Goal: Information Seeking & Learning: Find specific fact

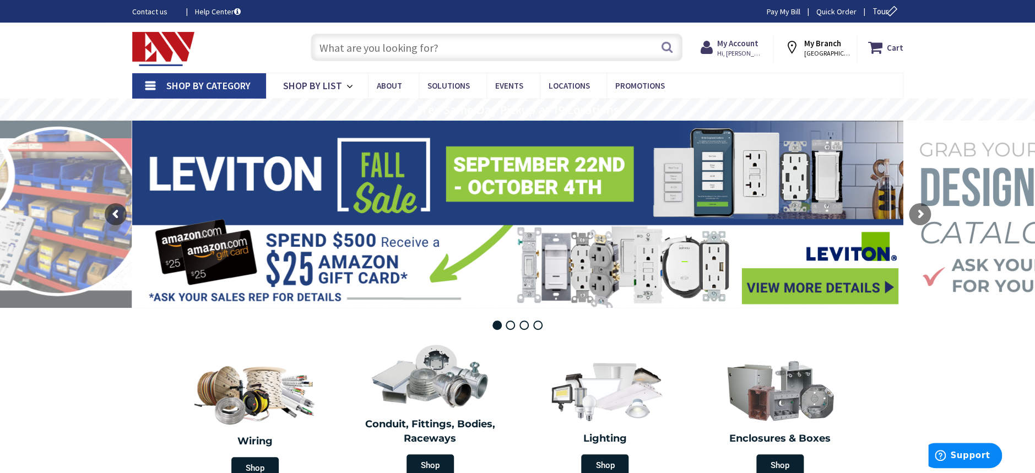
click at [473, 52] on input "text" at bounding box center [497, 48] width 372 height 28
click at [391, 44] on input "text" at bounding box center [497, 48] width 372 height 28
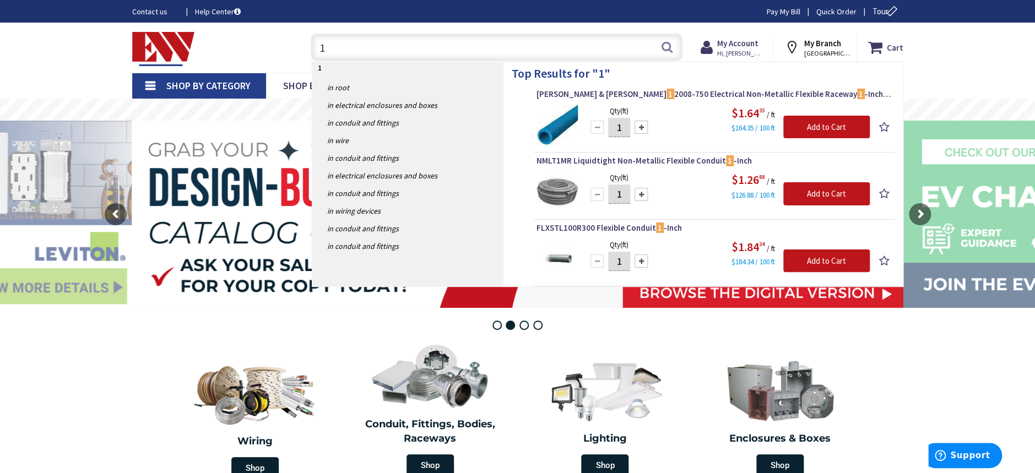
drag, startPoint x: 363, startPoint y: 54, endPoint x: 253, endPoint y: 42, distance: 110.3
click at [253, 42] on div "Toggle Nav 1 1 Search Cart My Cart Close" at bounding box center [518, 47] width 788 height 37
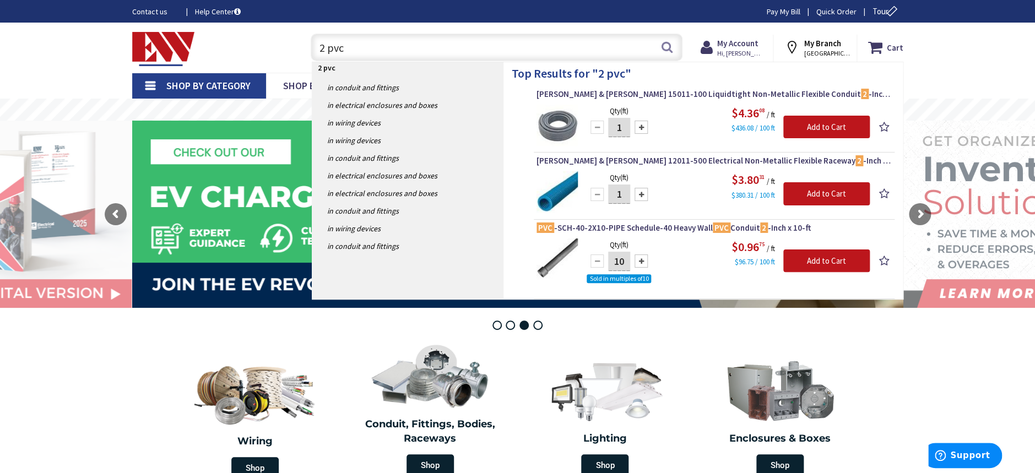
click at [389, 26] on div "Skip to Content Toggle Nav 2 pvc 2 pvc Search Cart My Cart Close" at bounding box center [518, 48] width 827 height 50
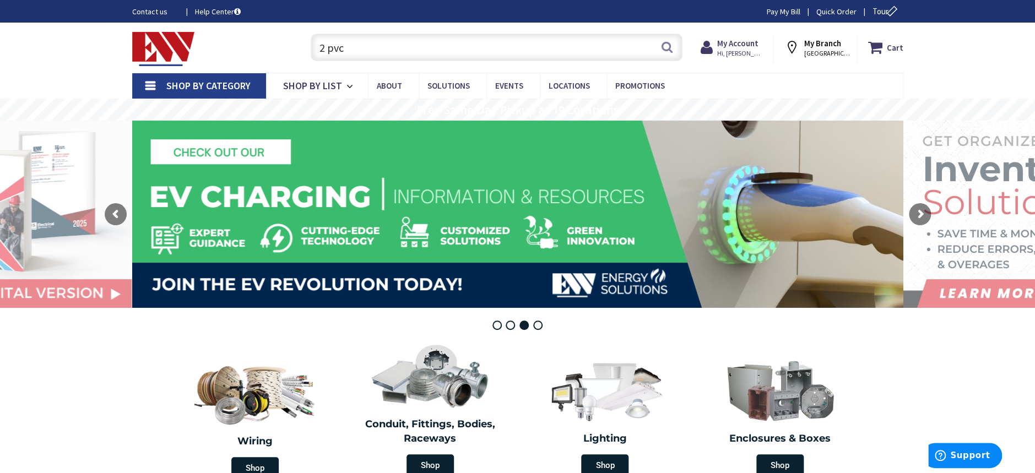
click at [389, 47] on input "2 pvc" at bounding box center [497, 48] width 372 height 28
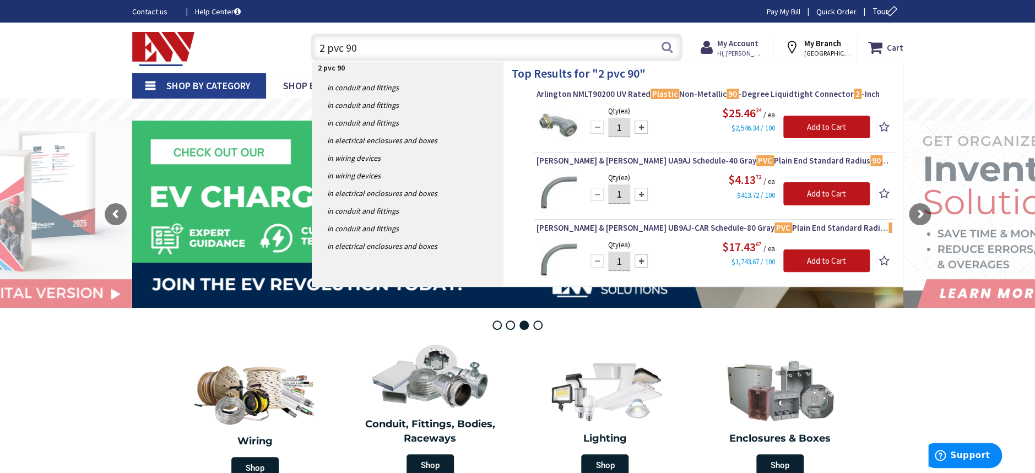
click at [403, 44] on input "2 pvc 90" at bounding box center [497, 48] width 372 height 28
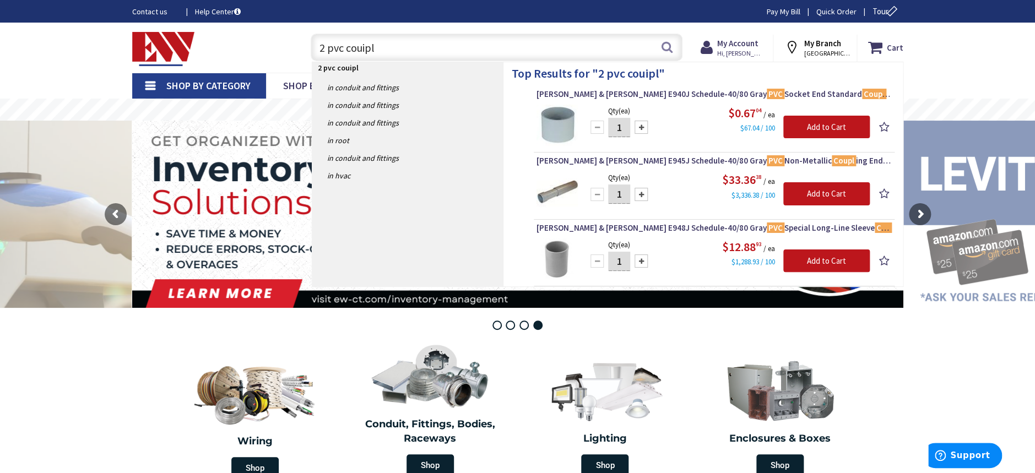
drag, startPoint x: 253, startPoint y: 49, endPoint x: 202, endPoint y: 48, distance: 51.8
click at [202, 48] on div "Toggle Nav 2 pvc couipl 2 pvc couipl Search Cart My Cart Close" at bounding box center [518, 47] width 788 height 37
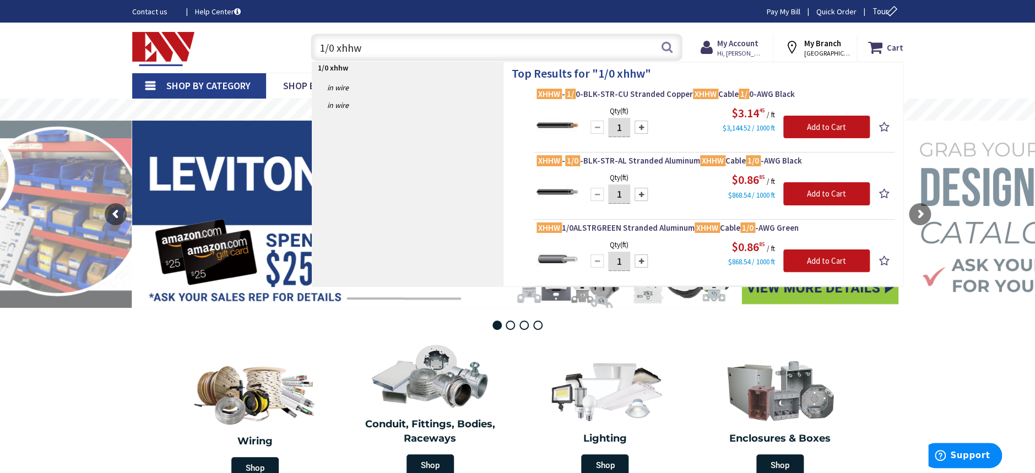
drag, startPoint x: 336, startPoint y: 50, endPoint x: 293, endPoint y: 50, distance: 43.0
click at [293, 50] on div "Toggle Nav 1/0 xhhw 1/0 xhhw Search Cart My Cart Close" at bounding box center [518, 47] width 788 height 37
drag, startPoint x: 369, startPoint y: 57, endPoint x: 325, endPoint y: 46, distance: 45.6
click at [325, 46] on input "2 xhhw" at bounding box center [497, 48] width 372 height 28
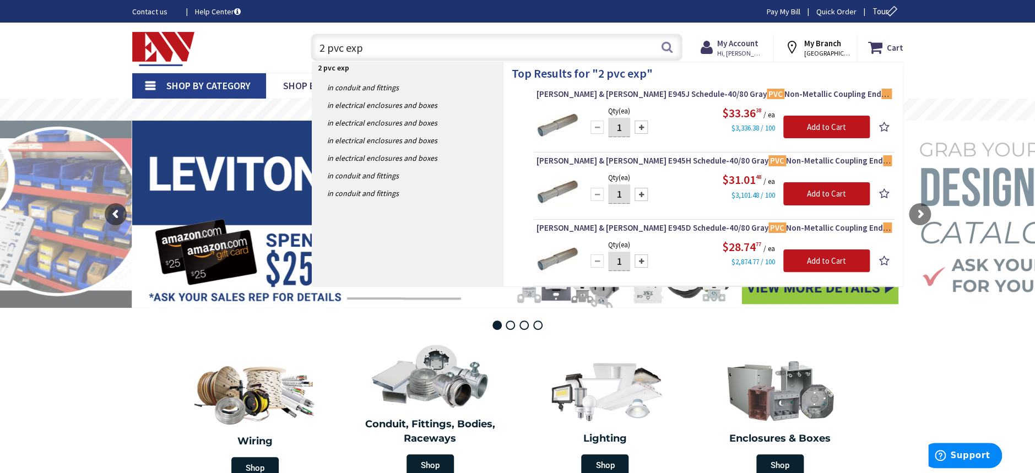
click at [356, 43] on input "2 pvc exp" at bounding box center [497, 48] width 372 height 28
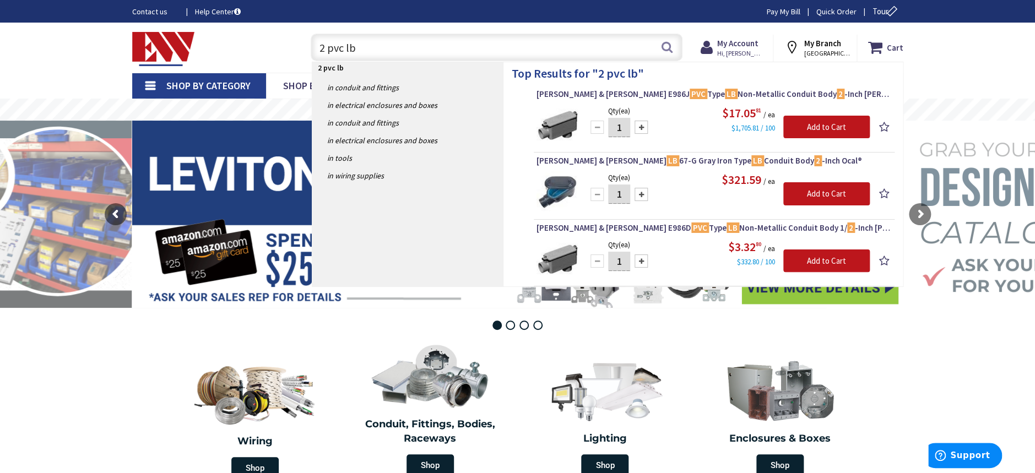
type input "2 pvc lb"
